Goal: Information Seeking & Learning: Learn about a topic

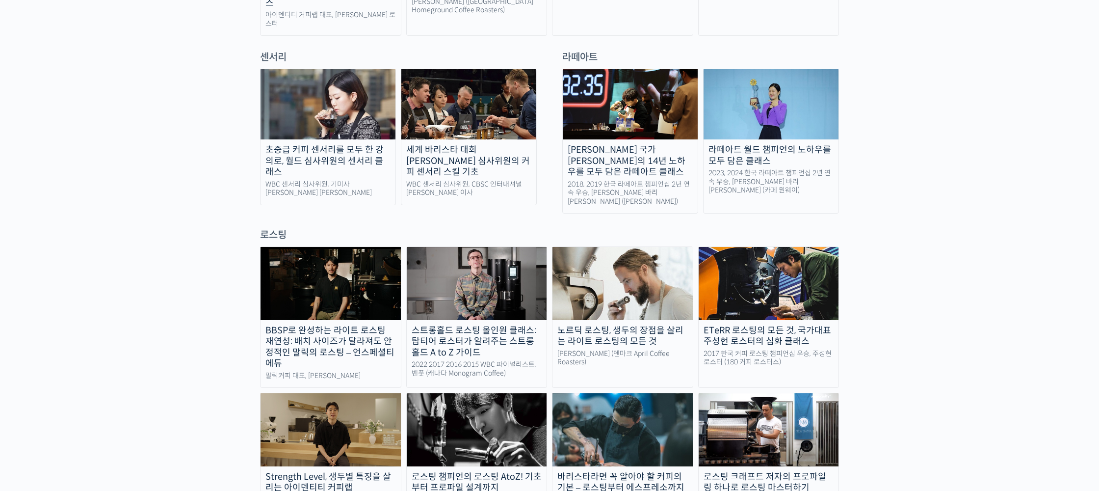
scroll to position [686, 0]
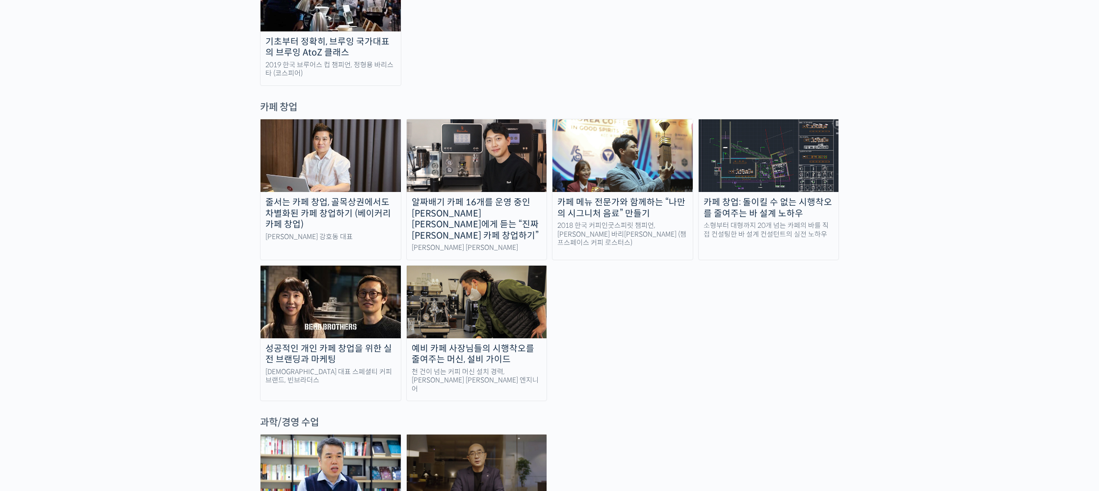
scroll to position [1897, 0]
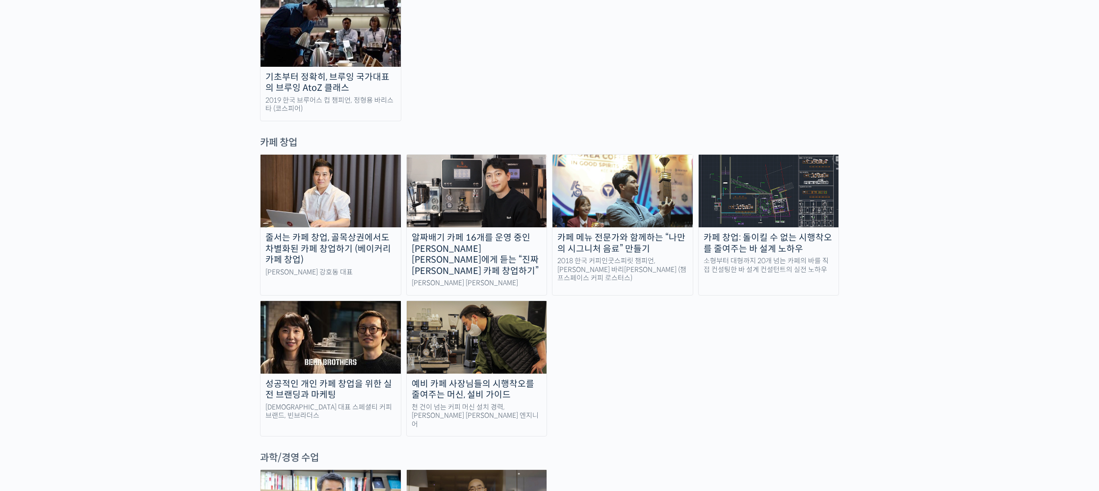
click at [795, 155] on img at bounding box center [769, 191] width 140 height 73
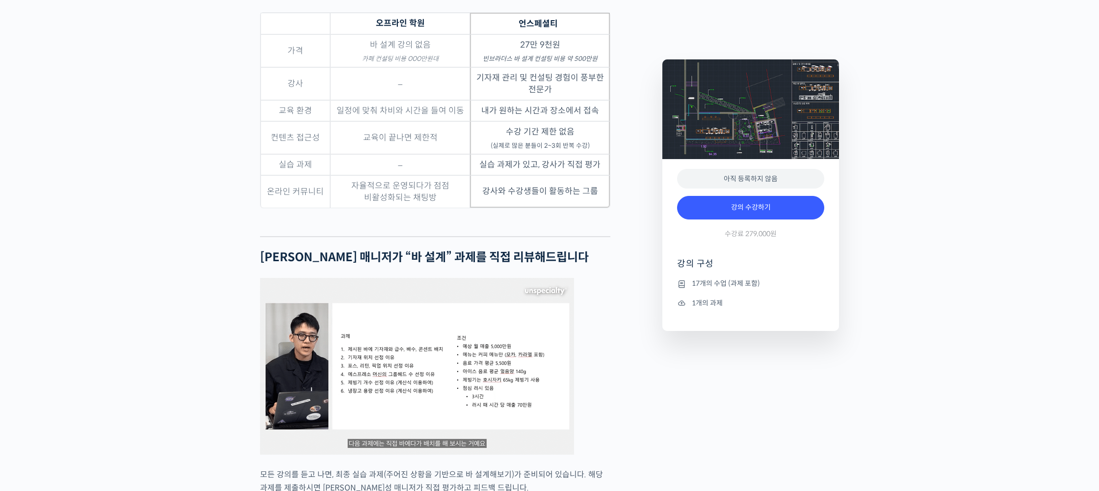
scroll to position [2311, 0]
click at [147, 272] on div "카페 창업: 돌이킬 수 없는 시행착오를 줄여주는 바 설계 노하우 강의 상세 내용 확인하기 빈브라더스 김의성 매니저를 소개합니다! 빈브라더스 2…" at bounding box center [549, 153] width 1099 height 4121
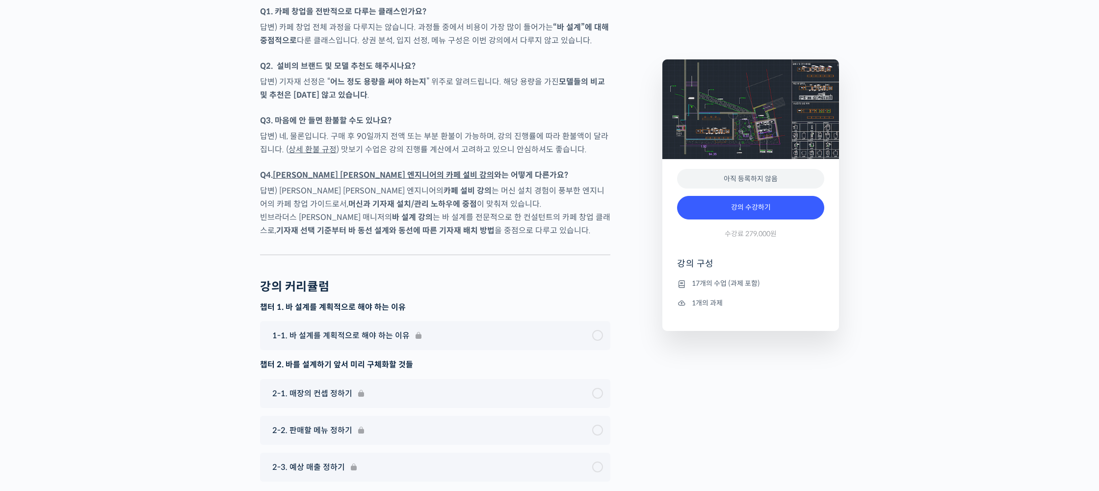
scroll to position [3497, 0]
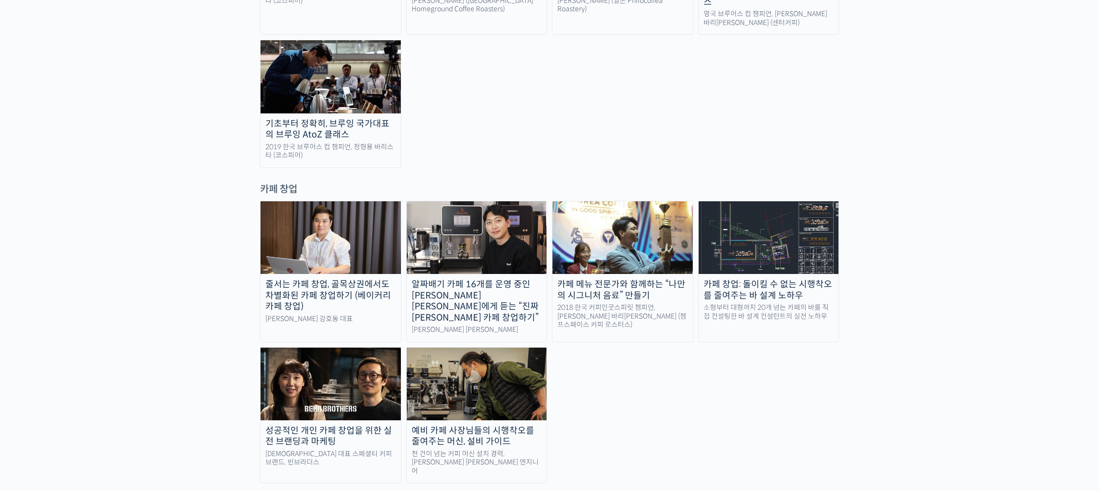
scroll to position [1851, 0]
click at [290, 347] on img at bounding box center [331, 383] width 140 height 73
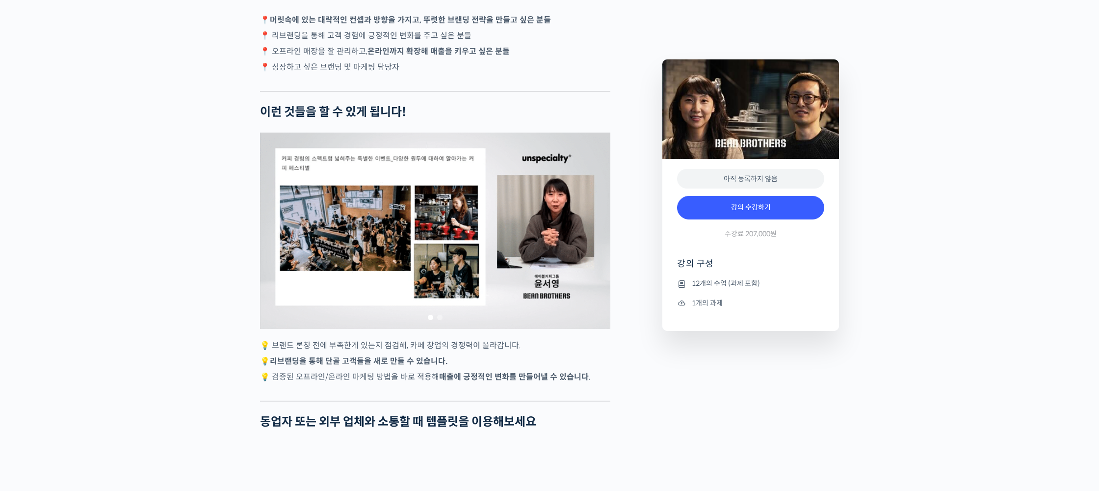
scroll to position [2195, 0]
